Goal: Find specific page/section: Find specific page/section

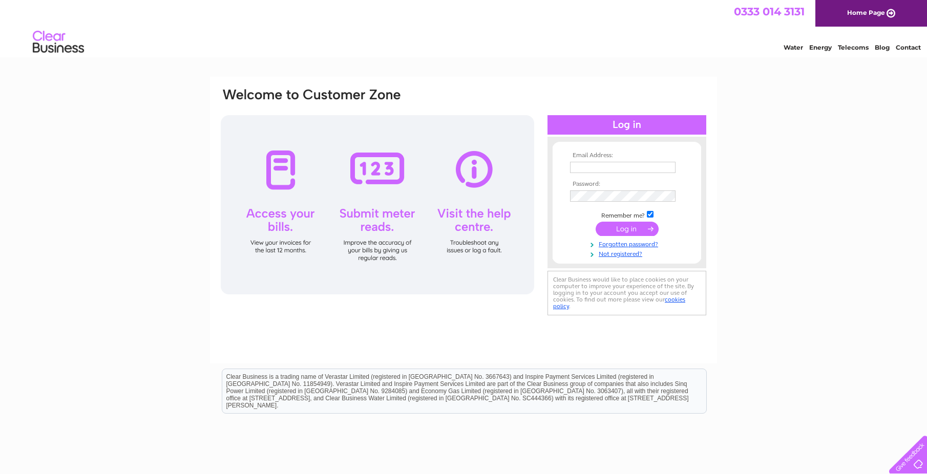
click at [601, 164] on input "text" at bounding box center [623, 167] width 106 height 11
paste input "[EMAIL_ADDRESS][DOMAIN_NAME]"
type input "[EMAIL_ADDRESS][DOMAIN_NAME]"
click at [623, 232] on input "submit" at bounding box center [627, 230] width 63 height 14
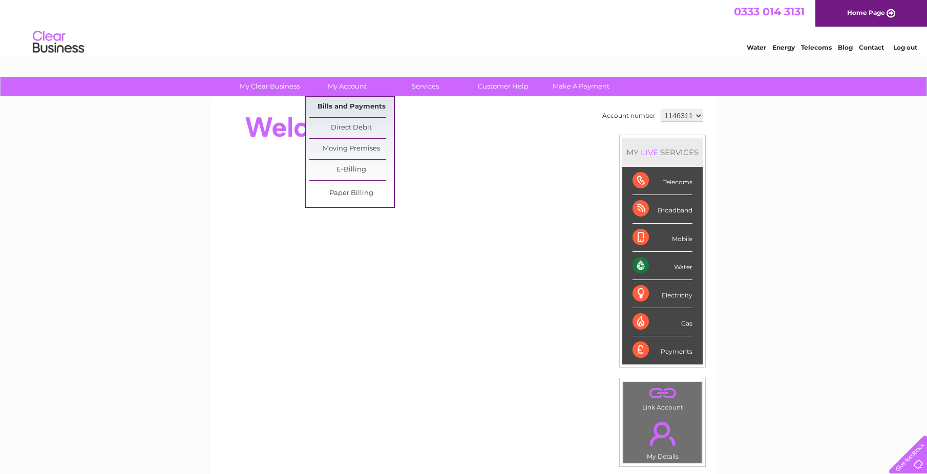
click at [354, 103] on link "Bills and Payments" at bounding box center [351, 107] width 85 height 20
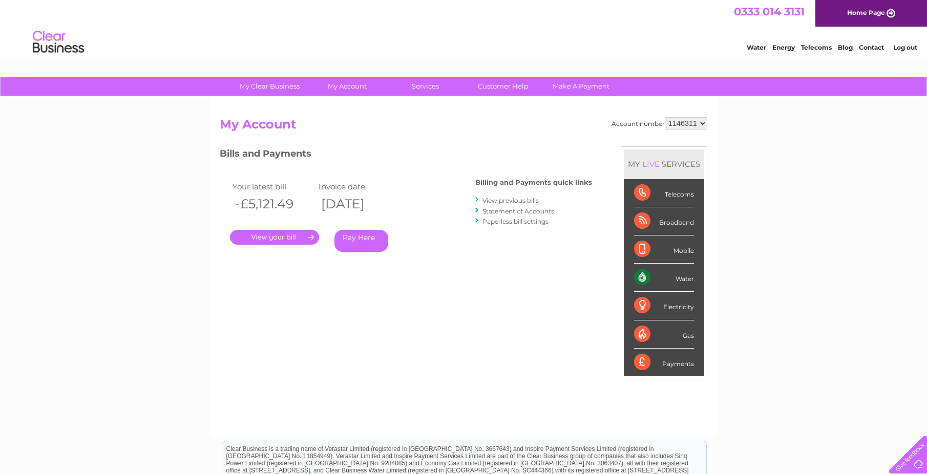
click at [273, 235] on link "." at bounding box center [274, 237] width 89 height 15
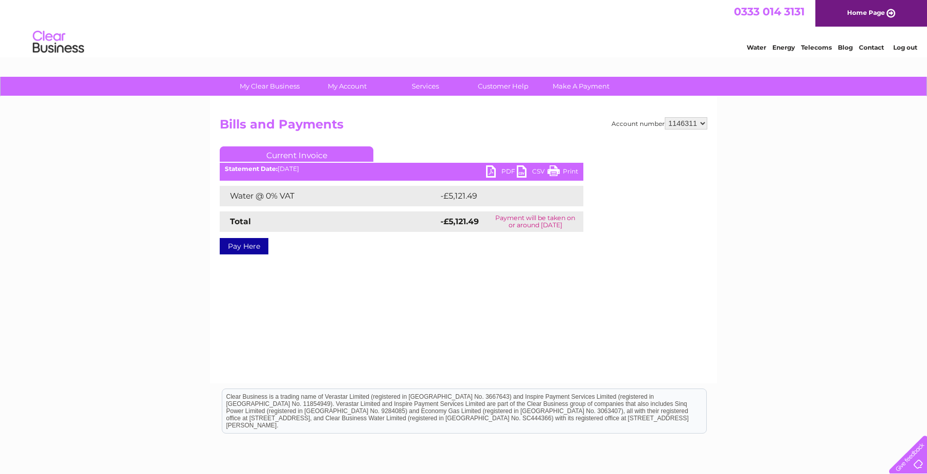
click at [495, 169] on link "PDF" at bounding box center [501, 172] width 31 height 15
